Goal: Information Seeking & Learning: Check status

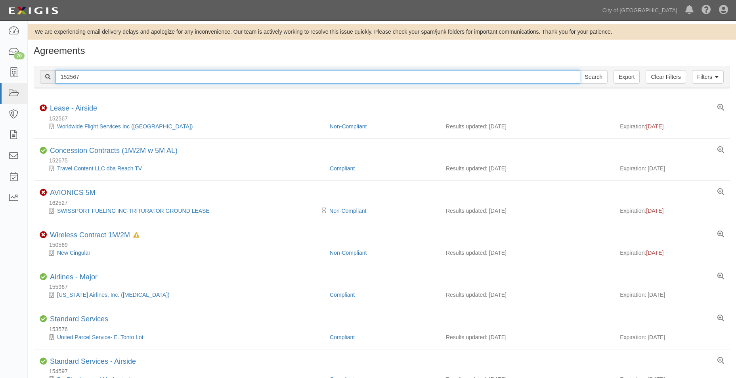
click at [107, 76] on input "152567" at bounding box center [317, 76] width 525 height 13
drag, startPoint x: 107, startPoint y: 74, endPoint x: -96, endPoint y: 70, distance: 202.5
click at [0, 70] on html "Toggle navigation Dashboard 70 Inbox Parties Agreements Coverages Documents Mes…" at bounding box center [368, 234] width 736 height 469
paste input "3488"
type input "134887"
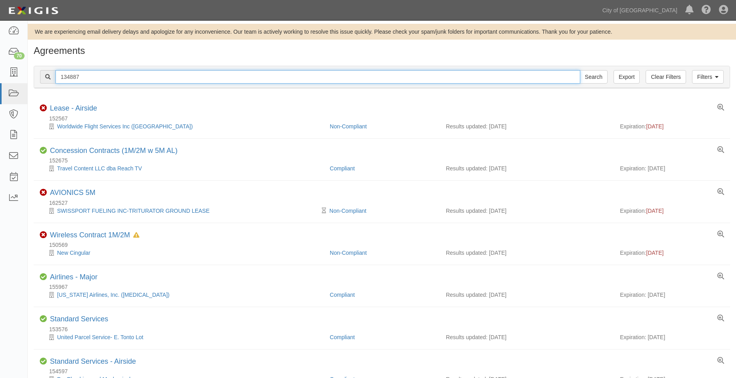
click at [580, 70] on input "Search" at bounding box center [594, 76] width 28 height 13
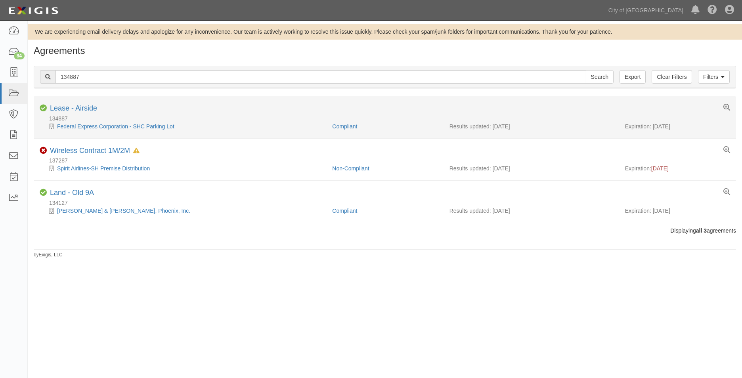
drag, startPoint x: 687, startPoint y: 128, endPoint x: 654, endPoint y: 126, distance: 32.9
click at [654, 126] on div "Expiration: 10/01/2025" at bounding box center [677, 126] width 105 height 8
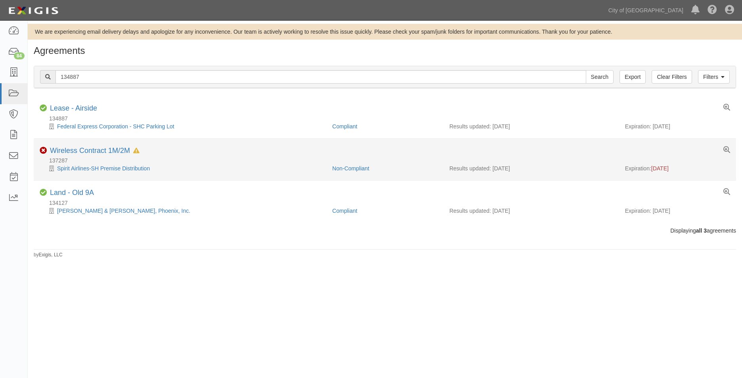
copy div "10/01/2025"
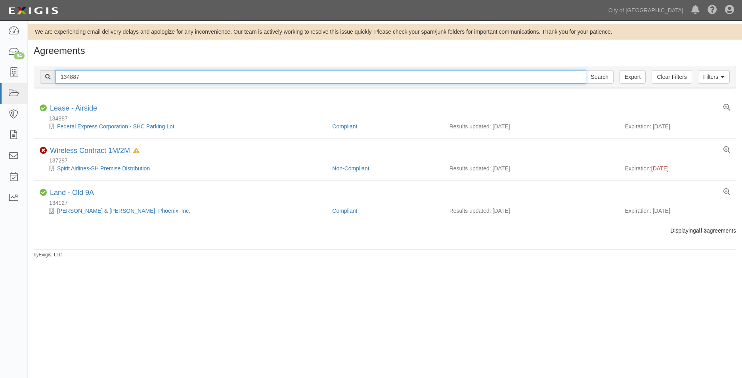
click at [94, 77] on input "134887" at bounding box center [320, 76] width 531 height 13
drag, startPoint x: 104, startPoint y: 76, endPoint x: 32, endPoint y: 76, distance: 71.3
click at [32, 76] on div "Filters Clear Filters Export 134887 Search Filters Compliance Status Compliant …" at bounding box center [385, 78] width 714 height 36
paste input "60730"
type input "160730"
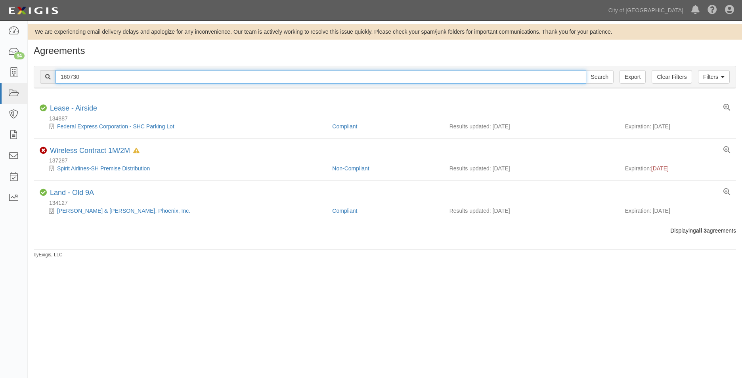
click at [586, 70] on input "Search" at bounding box center [600, 76] width 28 height 13
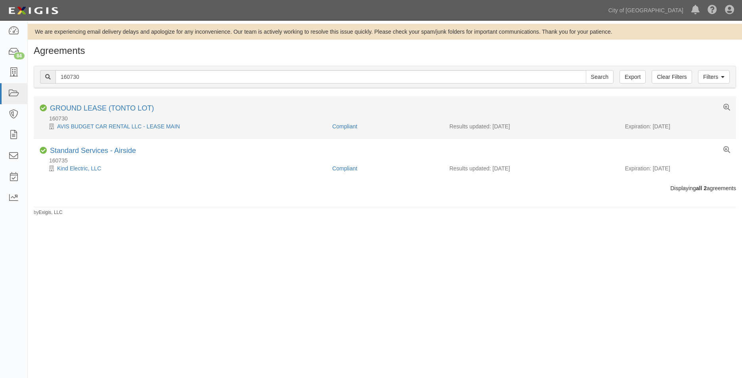
drag, startPoint x: 685, startPoint y: 126, endPoint x: 653, endPoint y: 128, distance: 32.1
click at [653, 128] on div "Expiration: [DATE]" at bounding box center [677, 126] width 105 height 8
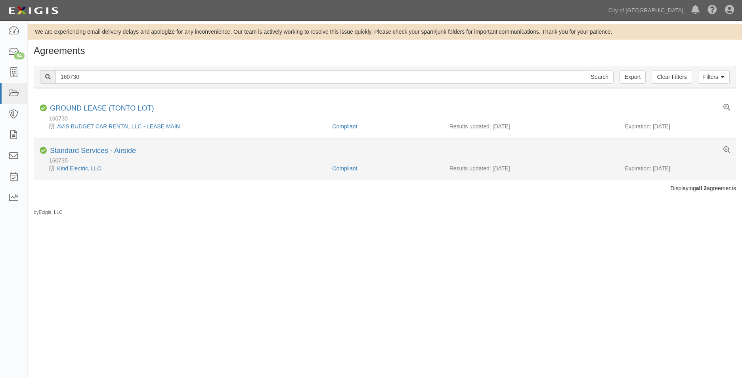
copy div "[DATE]"
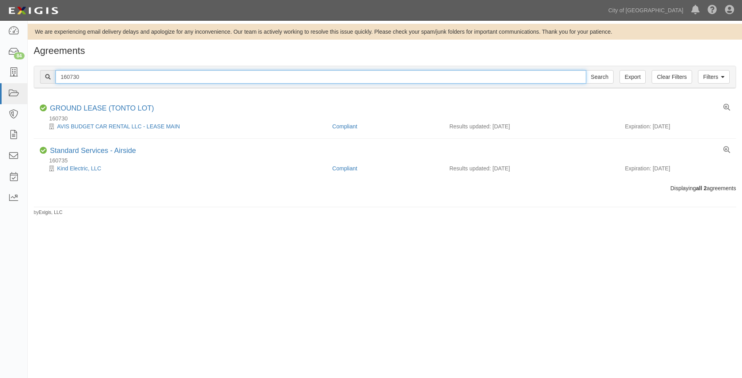
click at [83, 76] on input "160730" at bounding box center [320, 76] width 531 height 13
click at [44, 78] on div "160730 Search" at bounding box center [326, 76] width 573 height 13
paste input "34887"
type input "134887"
click at [586, 70] on input "Search" at bounding box center [600, 76] width 28 height 13
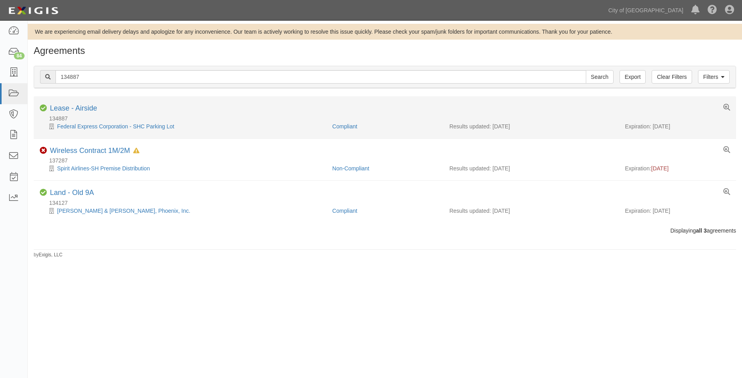
drag, startPoint x: 675, startPoint y: 127, endPoint x: 654, endPoint y: 128, distance: 21.0
click at [654, 128] on div "Expiration: 10/01/2025" at bounding box center [677, 126] width 105 height 8
copy div "10/01/2025"
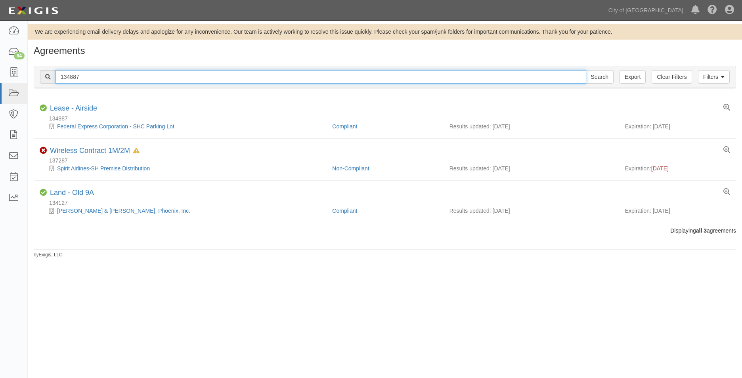
click at [70, 77] on input "134887" at bounding box center [320, 76] width 531 height 13
click at [24, 74] on body "Toggle navigation Dashboard 84 Inbox Parties Agreements Coverages Documents Mes…" at bounding box center [371, 182] width 742 height 364
paste input "0223"
type input "10223"
click at [586, 70] on input "Search" at bounding box center [600, 76] width 28 height 13
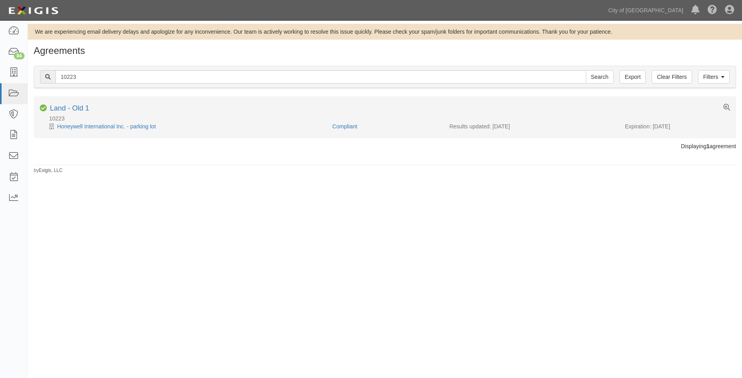
drag, startPoint x: 682, startPoint y: 127, endPoint x: 653, endPoint y: 126, distance: 28.9
click at [653, 126] on div "Expiration: [DATE]" at bounding box center [677, 126] width 105 height 8
copy div "[DATE]"
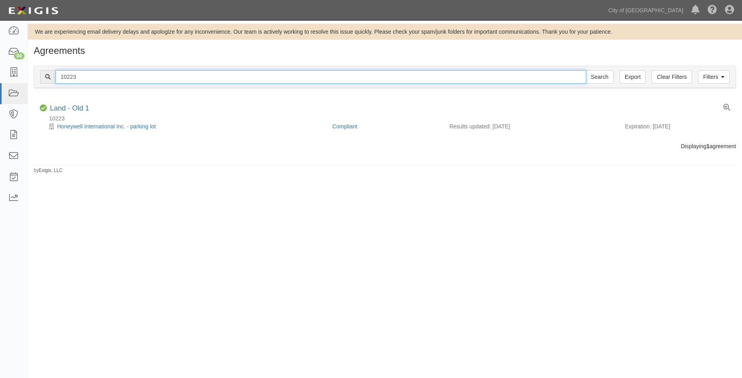
click at [76, 75] on input "10223" at bounding box center [320, 76] width 531 height 13
paste input "238"
drag, startPoint x: 82, startPoint y: 78, endPoint x: 20, endPoint y: 78, distance: 61.8
click at [20, 78] on body "Toggle navigation Dashboard 84 Inbox Parties Agreements Coverages Documents Mes…" at bounding box center [371, 182] width 742 height 364
type input "123823"
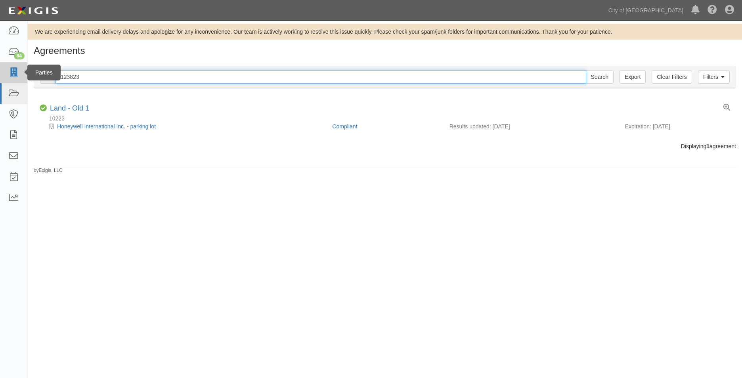
click at [586, 70] on input "Search" at bounding box center [600, 76] width 28 height 13
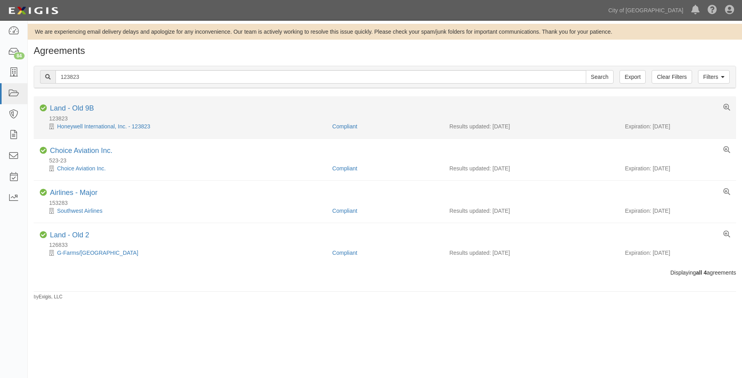
drag, startPoint x: 680, startPoint y: 126, endPoint x: 654, endPoint y: 126, distance: 26.6
click at [654, 126] on div "Expiration: [DATE]" at bounding box center [677, 126] width 105 height 8
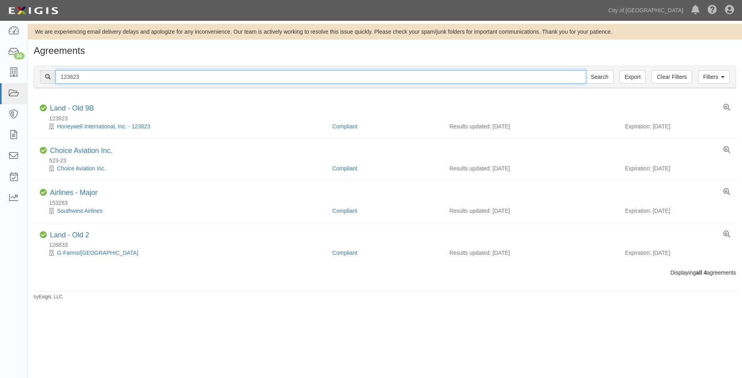
click at [76, 76] on input "123823" at bounding box center [320, 76] width 531 height 13
drag, startPoint x: 61, startPoint y: 76, endPoint x: 42, endPoint y: 76, distance: 18.6
click at [42, 76] on div "123823 Search" at bounding box center [326, 76] width 573 height 13
paste input "2190"
type input "2190"
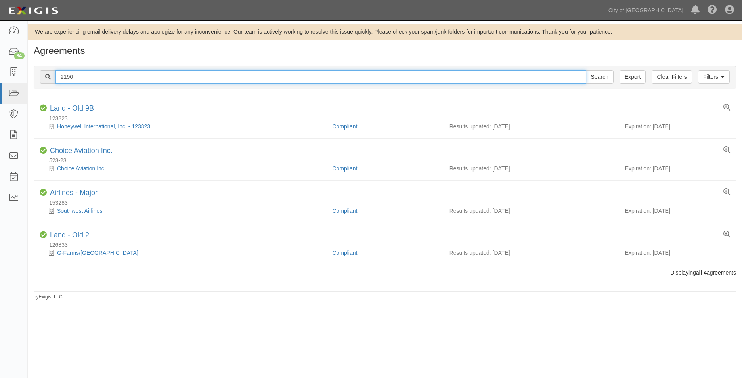
click at [586, 70] on input "Search" at bounding box center [600, 76] width 28 height 13
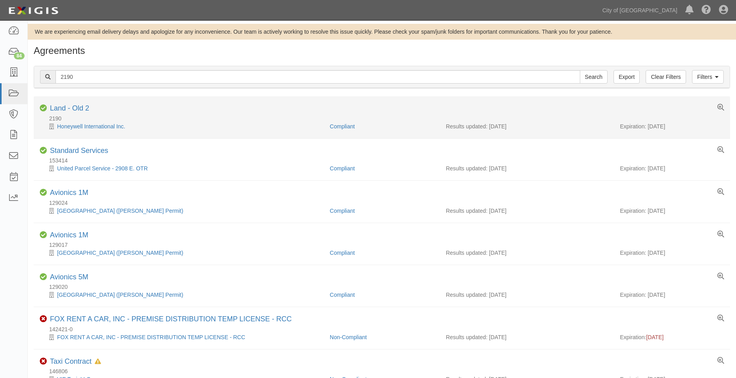
drag, startPoint x: 677, startPoint y: 128, endPoint x: 648, endPoint y: 128, distance: 29.3
click at [648, 128] on div "Expiration: [DATE]" at bounding box center [672, 126] width 104 height 8
copy div "[DATE]"
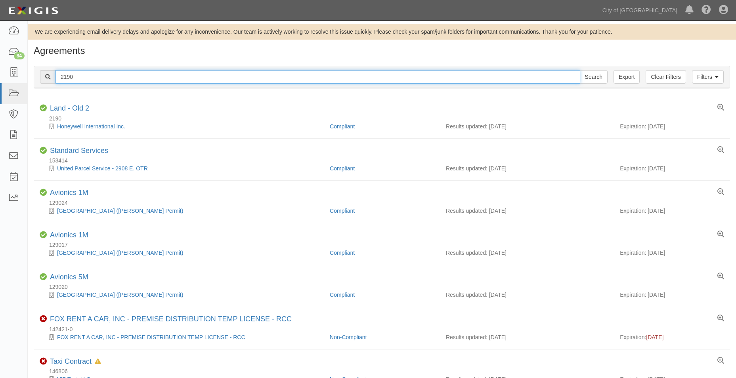
drag, startPoint x: 82, startPoint y: 73, endPoint x: 85, endPoint y: 76, distance: 4.8
click at [82, 75] on input "2190" at bounding box center [317, 76] width 525 height 13
drag, startPoint x: 45, startPoint y: 73, endPoint x: 30, endPoint y: 72, distance: 15.1
click at [30, 72] on div "Filters Clear Filters Export 2190 Search Filters Compliance Status Compliant No…" at bounding box center [382, 78] width 708 height 36
paste input "3293"
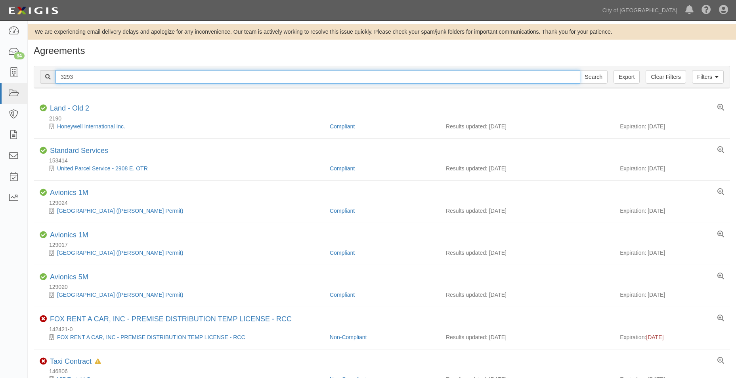
type input "3293"
click at [580, 70] on input "Search" at bounding box center [594, 76] width 28 height 13
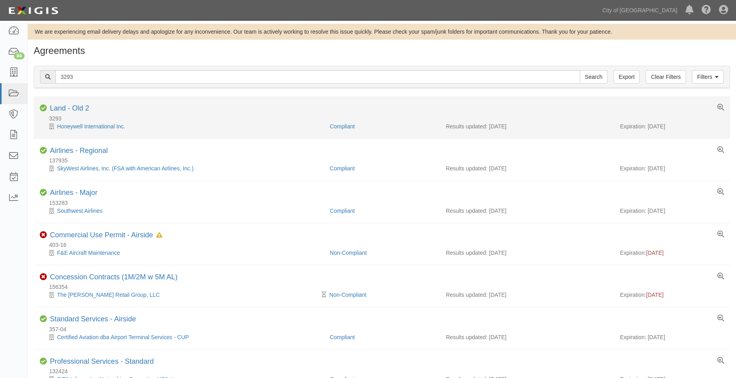
drag, startPoint x: 677, startPoint y: 129, endPoint x: 648, endPoint y: 127, distance: 29.0
click at [648, 127] on div "Expiration: [DATE]" at bounding box center [672, 126] width 104 height 8
copy div "[DATE]"
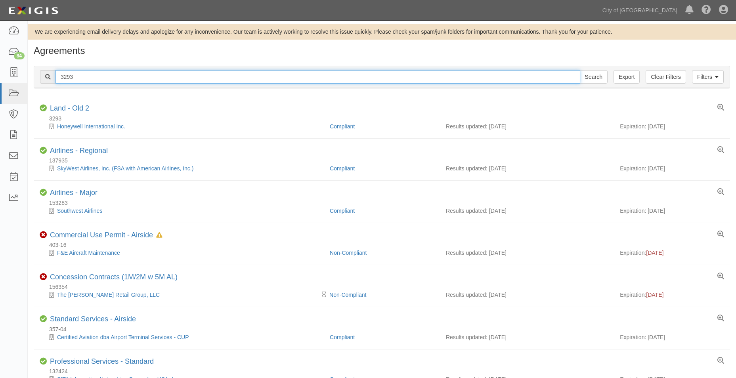
click at [74, 76] on input "3293" at bounding box center [317, 76] width 525 height 13
drag, startPoint x: 79, startPoint y: 77, endPoint x: 33, endPoint y: 75, distance: 46.0
click at [33, 76] on div "Filters Clear Filters Export 3293 Search Filters Compliance Status Compliant No…" at bounding box center [382, 78] width 708 height 36
paste input "162489"
type input "162489"
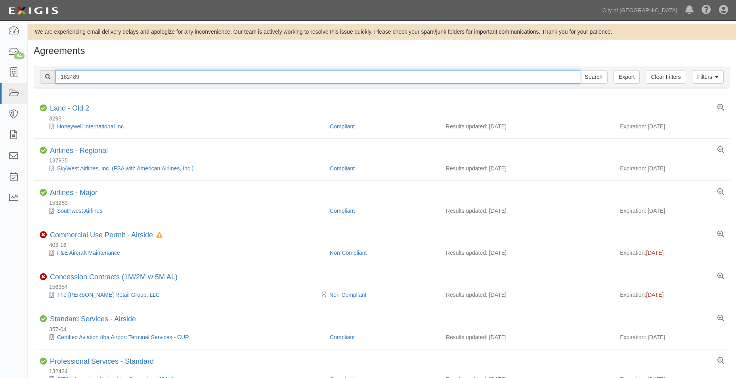
click at [580, 70] on input "Search" at bounding box center [594, 76] width 28 height 13
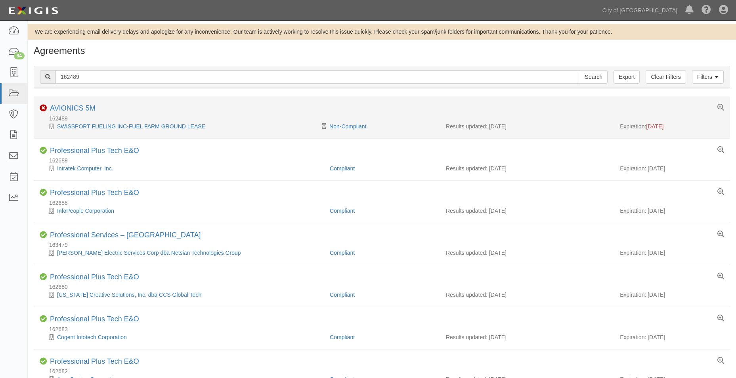
drag, startPoint x: 680, startPoint y: 125, endPoint x: 646, endPoint y: 124, distance: 34.5
click at [646, 124] on div "Expiration: 09/01/2025" at bounding box center [672, 126] width 104 height 8
drag, startPoint x: 646, startPoint y: 124, endPoint x: 678, endPoint y: 119, distance: 33.0
click at [676, 118] on div "162489" at bounding box center [385, 119] width 690 height 8
drag, startPoint x: 680, startPoint y: 126, endPoint x: 648, endPoint y: 126, distance: 32.1
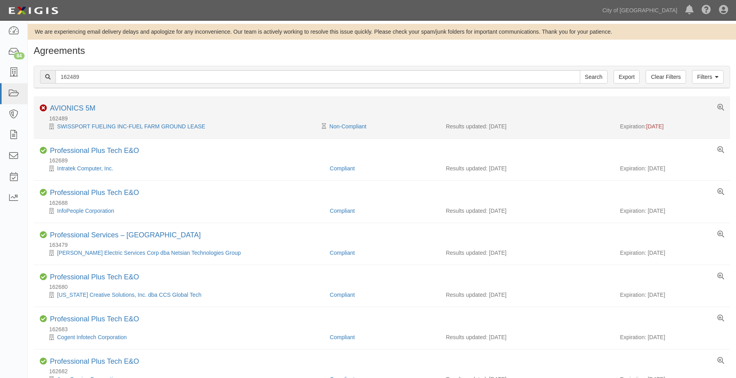
click at [648, 126] on div "Expiration: 09/01/2025" at bounding box center [672, 126] width 104 height 8
copy span "[DATE]"
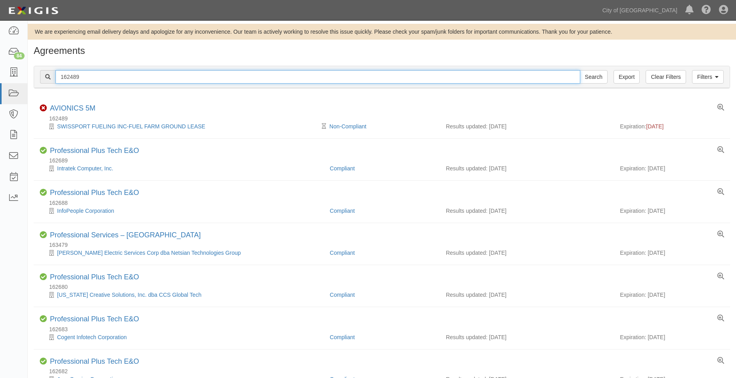
drag, startPoint x: 72, startPoint y: 76, endPoint x: 116, endPoint y: 77, distance: 43.6
click at [72, 76] on input "162489" at bounding box center [317, 76] width 525 height 13
drag, startPoint x: 50, startPoint y: 75, endPoint x: 26, endPoint y: 73, distance: 24.3
click at [27, 74] on body "Toggle navigation Dashboard 84 Inbox Parties Agreements Coverages Documents Mes…" at bounding box center [368, 382] width 736 height 764
paste input "535"
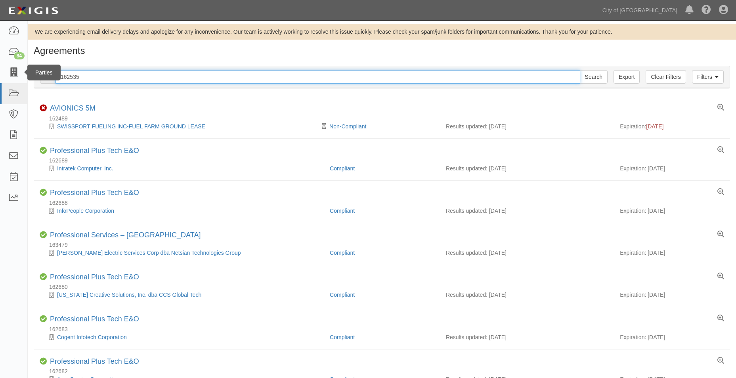
type input "162535"
click at [580, 70] on input "Search" at bounding box center [594, 76] width 28 height 13
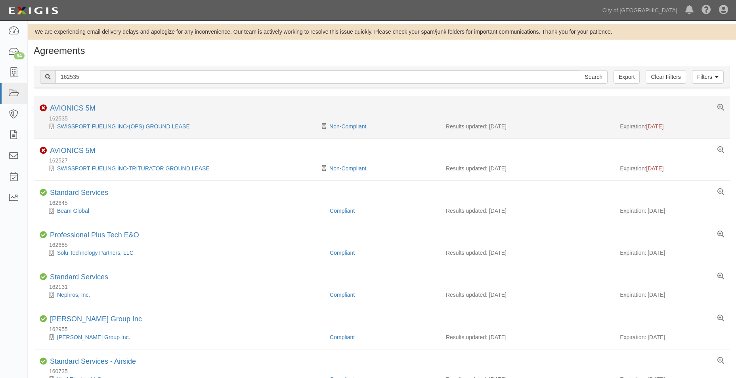
drag, startPoint x: 683, startPoint y: 124, endPoint x: 649, endPoint y: 125, distance: 34.1
click at [649, 125] on div "Expiration: 05/31/2025" at bounding box center [672, 126] width 104 height 8
copy span "05/31/2025"
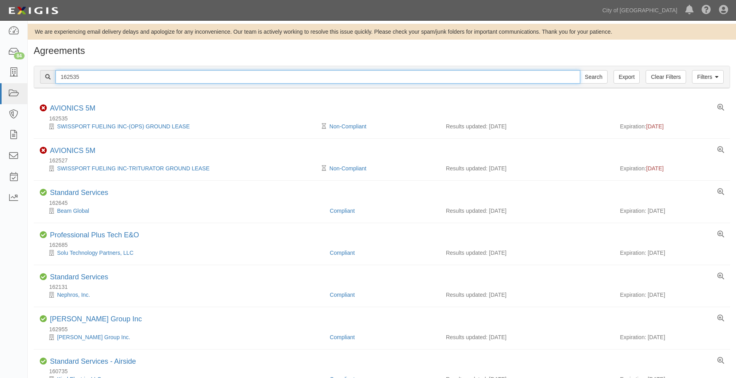
drag, startPoint x: 67, startPoint y: 73, endPoint x: 76, endPoint y: 75, distance: 9.7
click at [67, 73] on input "162535" at bounding box center [317, 76] width 525 height 13
drag, startPoint x: 82, startPoint y: 75, endPoint x: 31, endPoint y: 76, distance: 51.5
click at [31, 76] on div "Filters Clear Filters Export 162535 Search Filters Compliance Status Compliant …" at bounding box center [382, 78] width 708 height 36
paste input "72"
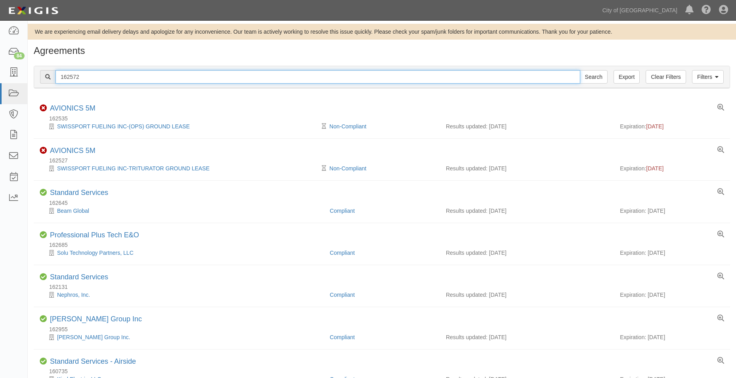
type input "162572"
click at [580, 70] on input "Search" at bounding box center [594, 76] width 28 height 13
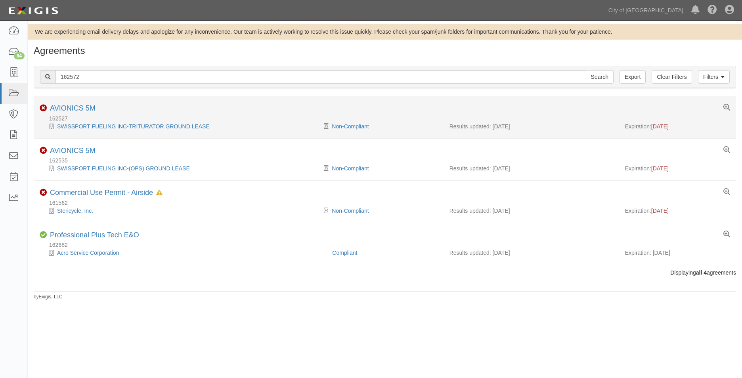
drag, startPoint x: 683, startPoint y: 124, endPoint x: 653, endPoint y: 126, distance: 30.6
click at [653, 126] on div "Expiration: 05/31/2025" at bounding box center [677, 126] width 105 height 8
copy span "05/31/2025"
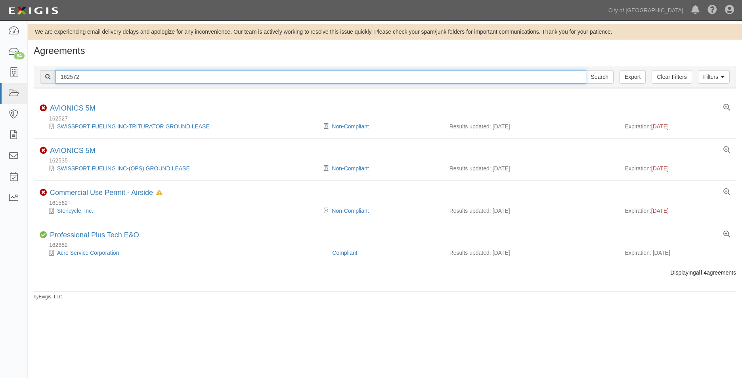
click at [75, 75] on input "162572" at bounding box center [320, 76] width 531 height 13
drag, startPoint x: 81, startPoint y: 77, endPoint x: 52, endPoint y: 78, distance: 28.9
click at [52, 78] on div "162572 Search" at bounding box center [326, 76] width 573 height 13
paste input "53414"
type input "153414"
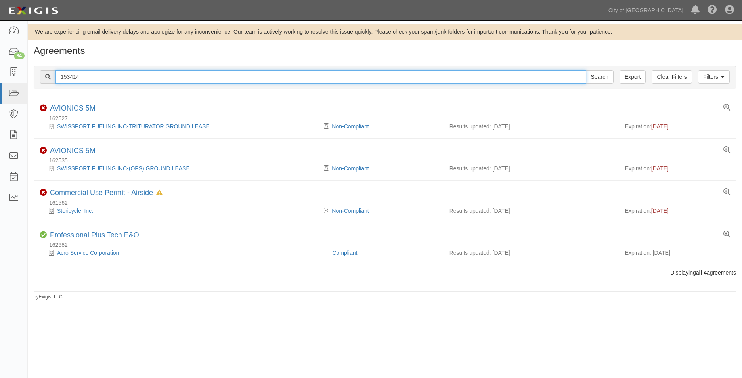
click at [586, 70] on input "Search" at bounding box center [600, 76] width 28 height 13
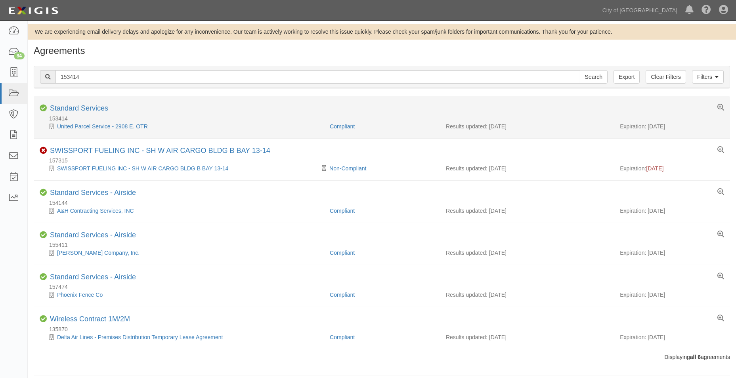
drag, startPoint x: 687, startPoint y: 127, endPoint x: 648, endPoint y: 129, distance: 39.3
click at [648, 129] on div "Expiration: [DATE]" at bounding box center [672, 126] width 104 height 8
copy div "[DATE]"
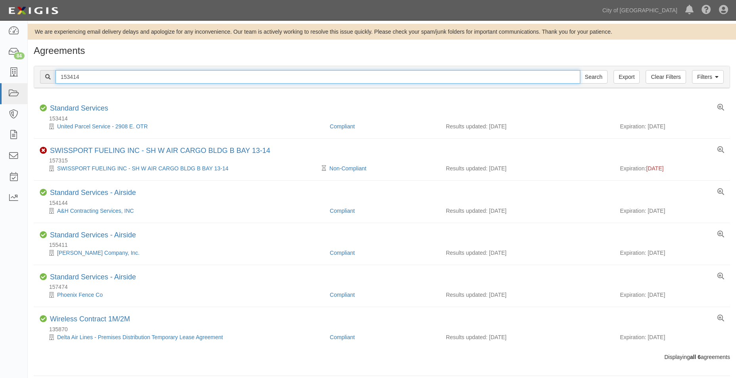
click at [90, 75] on input "153414" at bounding box center [317, 76] width 525 height 13
drag, startPoint x: 93, startPoint y: 76, endPoint x: 27, endPoint y: 77, distance: 66.2
click at [27, 77] on body "Toggle navigation Dashboard 84 Inbox Parties Agreements Coverages Documents Mes…" at bounding box center [368, 192] width 736 height 385
paste input "576"
type input "153576"
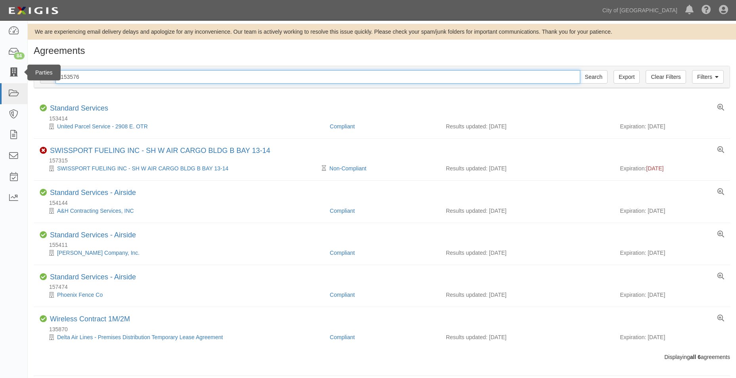
click at [580, 70] on input "Search" at bounding box center [594, 76] width 28 height 13
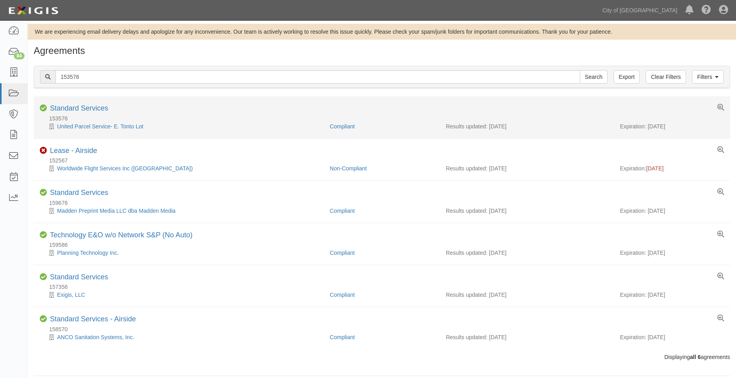
drag, startPoint x: 674, startPoint y: 128, endPoint x: 647, endPoint y: 128, distance: 27.0
click at [647, 128] on div "Expiration: [DATE]" at bounding box center [672, 126] width 104 height 8
copy div "01/01/2026"
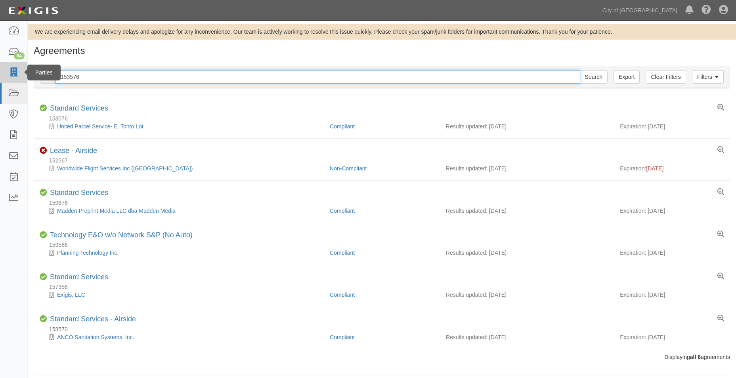
drag, startPoint x: 78, startPoint y: 75, endPoint x: 20, endPoint y: 74, distance: 58.3
click at [20, 74] on body "Toggle navigation Dashboard 84 Inbox Parties Agreements Coverages Documents Mes…" at bounding box center [368, 192] width 736 height 385
paste input "4774"
type input "154774"
click at [580, 70] on input "Search" at bounding box center [594, 76] width 28 height 13
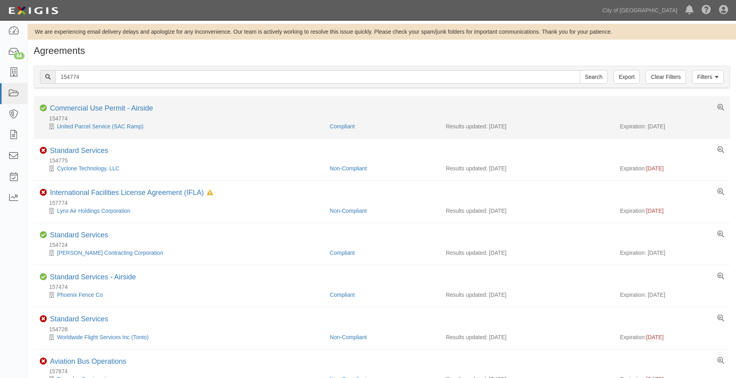
drag, startPoint x: 667, startPoint y: 127, endPoint x: 648, endPoint y: 127, distance: 19.0
click at [648, 127] on div "Expiration: [DATE]" at bounding box center [672, 126] width 104 height 8
copy div "01/01/2026"
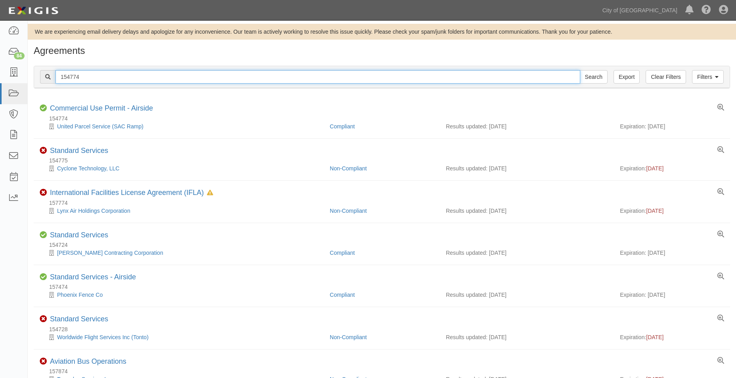
click at [79, 76] on input "154774" at bounding box center [317, 76] width 525 height 13
drag, startPoint x: 48, startPoint y: 78, endPoint x: 31, endPoint y: 76, distance: 17.5
click at [30, 77] on div "Filters Clear Filters Export 154774 Search Filters Compliance Status Compliant …" at bounding box center [382, 78] width 708 height 36
paste input "28"
type input "154728"
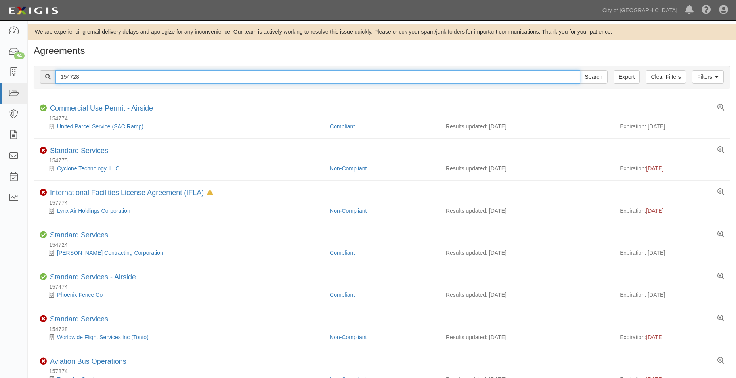
click at [580, 70] on input "Search" at bounding box center [594, 76] width 28 height 13
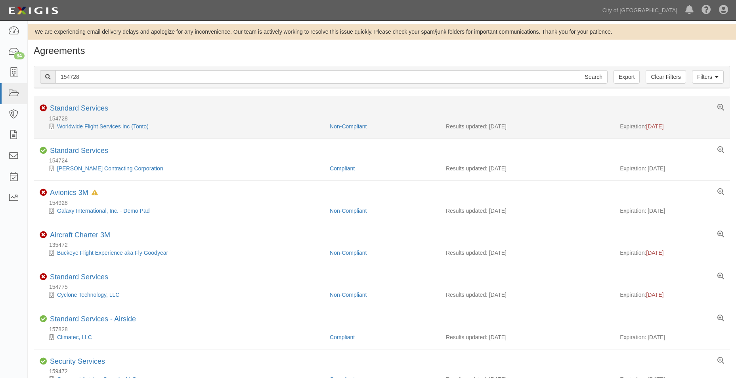
drag, startPoint x: 661, startPoint y: 126, endPoint x: 649, endPoint y: 127, distance: 12.3
click at [649, 127] on div "Expiration: 03/31/2025" at bounding box center [672, 126] width 104 height 8
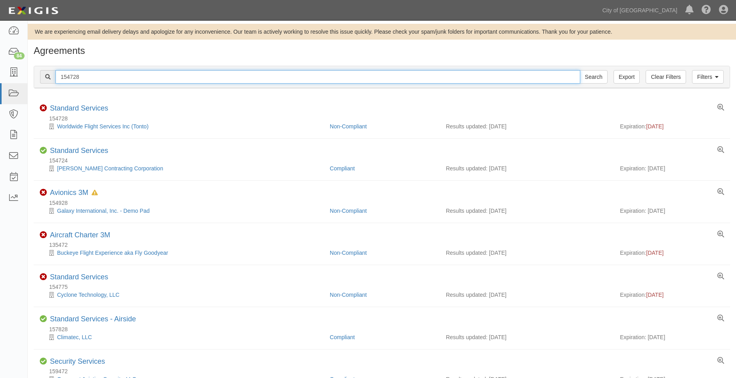
drag, startPoint x: 76, startPoint y: 72, endPoint x: 94, endPoint y: 76, distance: 18.0
click at [76, 73] on input "154728" at bounding box center [317, 76] width 525 height 13
drag, startPoint x: 47, startPoint y: 78, endPoint x: 14, endPoint y: 77, distance: 32.9
click at [12, 77] on body "Toggle navigation Dashboard 84 Inbox Parties Agreements Coverages Documents Mes…" at bounding box center [368, 319] width 736 height 638
paste input "47786"
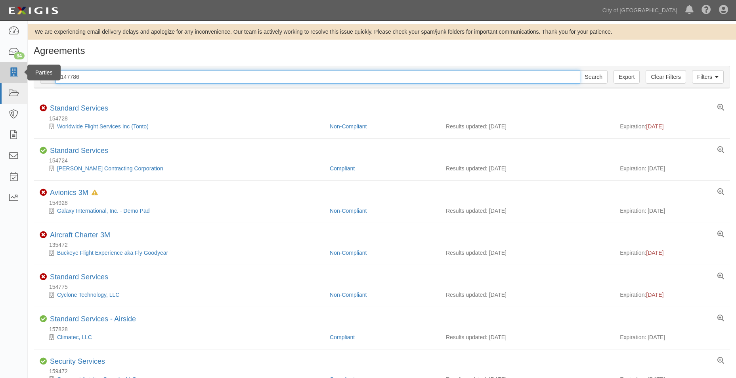
type input "147786"
click at [580, 70] on input "Search" at bounding box center [594, 76] width 28 height 13
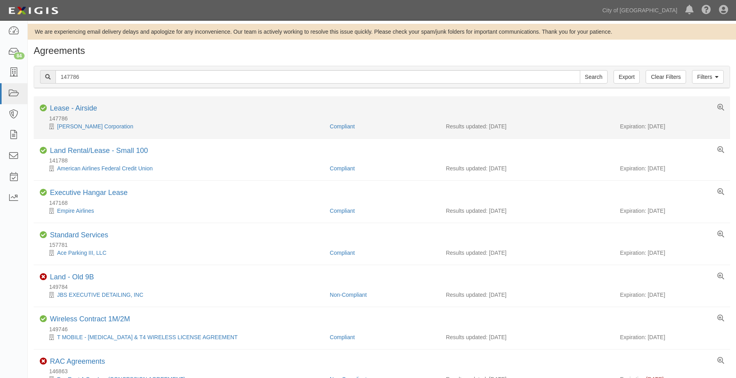
drag, startPoint x: 680, startPoint y: 126, endPoint x: 649, endPoint y: 130, distance: 31.9
click at [649, 130] on div "Expiration: [DATE]" at bounding box center [672, 126] width 104 height 8
copy div "[DATE]"
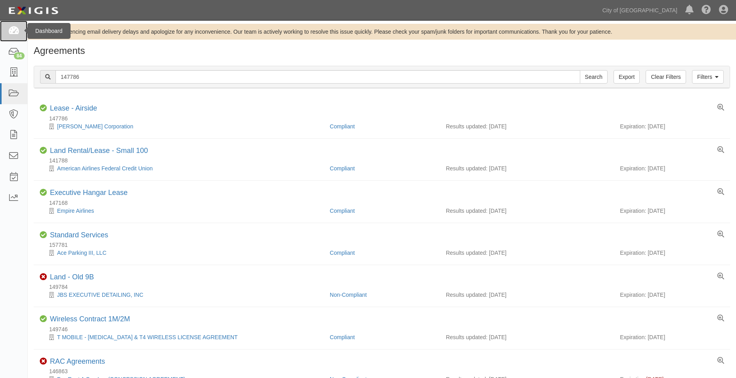
click at [13, 31] on icon at bounding box center [13, 31] width 11 height 9
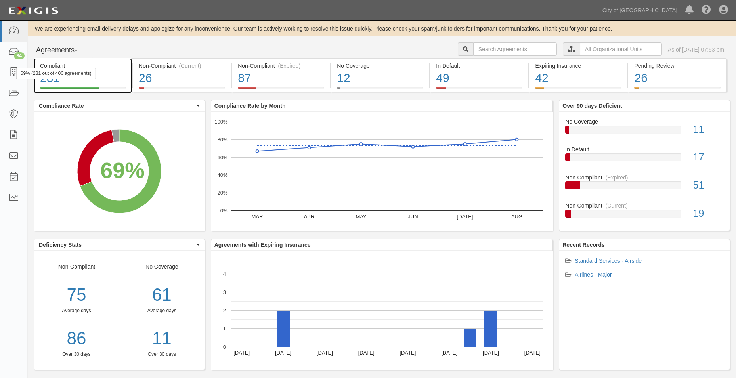
click at [94, 80] on div "281" at bounding box center [83, 78] width 86 height 17
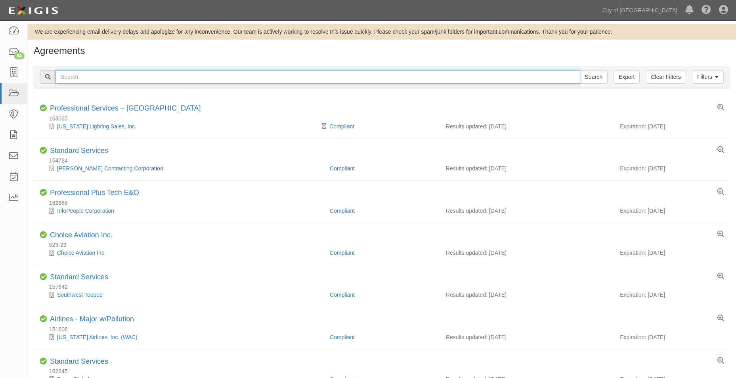
click at [157, 77] on input "text" at bounding box center [317, 76] width 525 height 13
paste input "135958"
click at [580, 70] on input "Search" at bounding box center [594, 76] width 28 height 13
click at [74, 81] on input "135958" at bounding box center [317, 76] width 525 height 13
drag, startPoint x: 80, startPoint y: 76, endPoint x: 39, endPoint y: 72, distance: 40.7
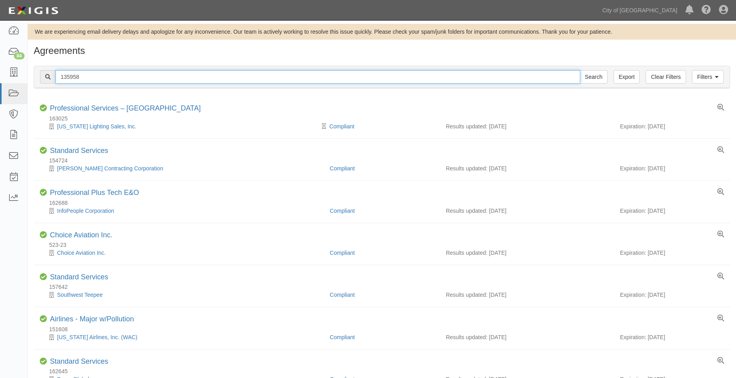
click at [40, 73] on div "Filters Clear Filters Export 135958 Search Filters" at bounding box center [382, 77] width 696 height 22
paste input "62535"
type input "162535"
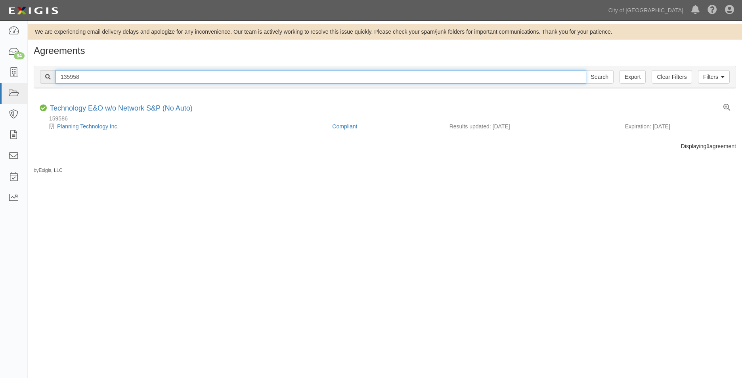
drag, startPoint x: 81, startPoint y: 77, endPoint x: 89, endPoint y: 78, distance: 8.0
click at [84, 78] on input "135958" at bounding box center [320, 76] width 531 height 13
drag, startPoint x: 70, startPoint y: 78, endPoint x: 42, endPoint y: 78, distance: 27.7
click at [42, 78] on div "135958 Search" at bounding box center [326, 76] width 573 height 13
click at [586, 70] on input "Search" at bounding box center [600, 76] width 28 height 13
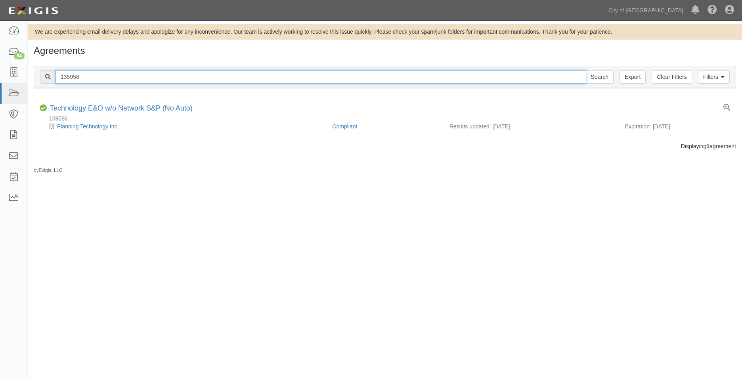
click at [85, 75] on input "135958" at bounding box center [320, 76] width 531 height 13
drag, startPoint x: 92, startPoint y: 76, endPoint x: 29, endPoint y: 76, distance: 63.0
click at [29, 76] on div "Filters Clear Filters Export 135958 Search Filters Compliance Status Compliant …" at bounding box center [385, 78] width 714 height 36
paste input "57315"
type input "157315"
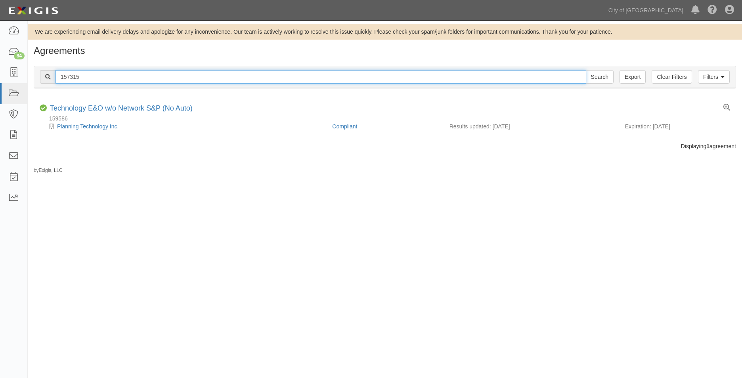
click at [586, 70] on input "Search" at bounding box center [600, 76] width 28 height 13
drag, startPoint x: 10, startPoint y: 32, endPoint x: 36, endPoint y: 47, distance: 30.3
click at [10, 32] on icon at bounding box center [13, 31] width 11 height 9
click at [9, 30] on icon at bounding box center [13, 31] width 11 height 9
click at [12, 48] on icon at bounding box center [13, 52] width 11 height 9
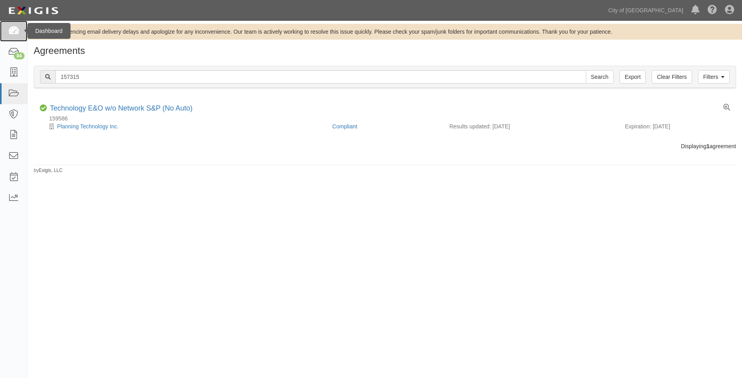
click at [14, 35] on icon at bounding box center [13, 31] width 11 height 9
click at [8, 69] on link at bounding box center [13, 72] width 27 height 21
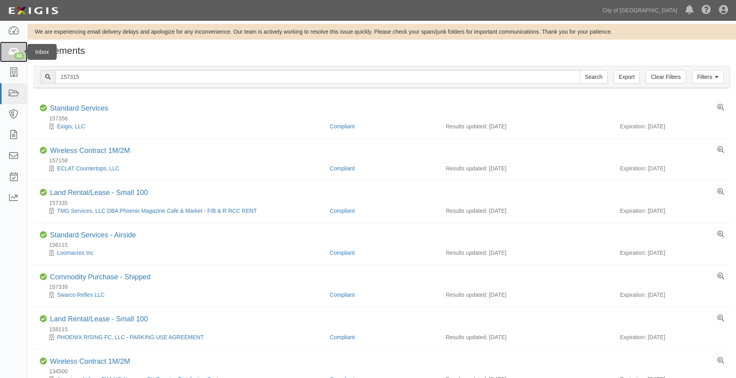
click at [15, 48] on icon at bounding box center [13, 52] width 11 height 9
click at [79, 74] on input "157315" at bounding box center [317, 76] width 525 height 13
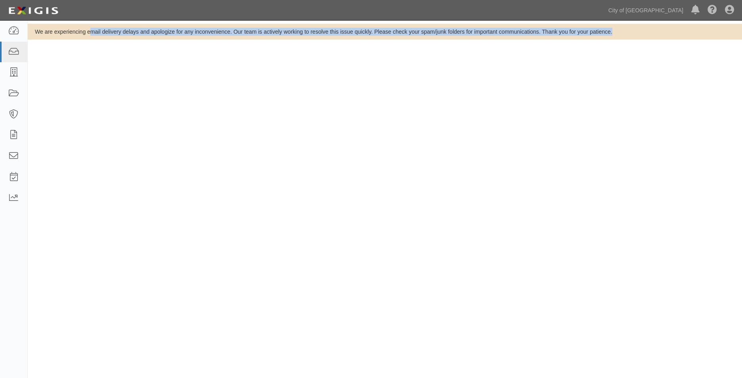
click at [32, 76] on div "We are experiencing email delivery delays and apologize for any inconvenience. …" at bounding box center [371, 194] width 742 height 340
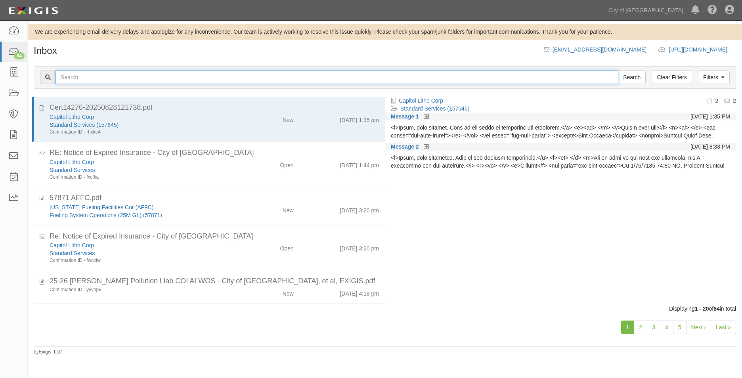
drag, startPoint x: 34, startPoint y: 76, endPoint x: 92, endPoint y: 75, distance: 58.3
click at [92, 75] on input "text" at bounding box center [336, 77] width 563 height 13
drag, startPoint x: 15, startPoint y: 34, endPoint x: 133, endPoint y: 76, distance: 125.5
click at [15, 34] on icon at bounding box center [13, 31] width 11 height 9
click at [95, 78] on input "text" at bounding box center [336, 77] width 563 height 13
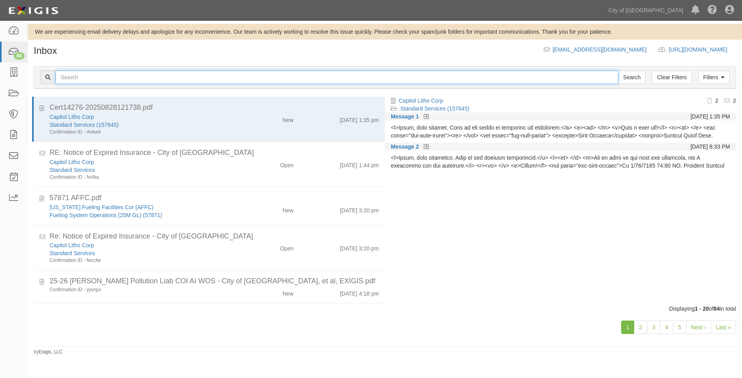
paste input "162535"
type input "162535"
click at [618, 71] on input "Search" at bounding box center [632, 77] width 28 height 13
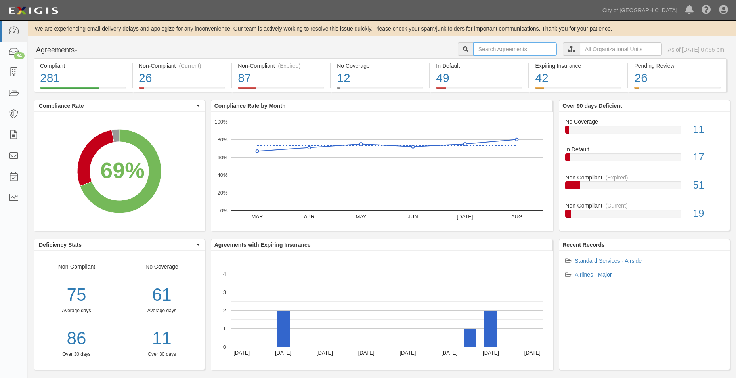
click at [482, 46] on input "text" at bounding box center [515, 48] width 84 height 13
paste input "162535"
type input "162535"
